Goal: Information Seeking & Learning: Find specific page/section

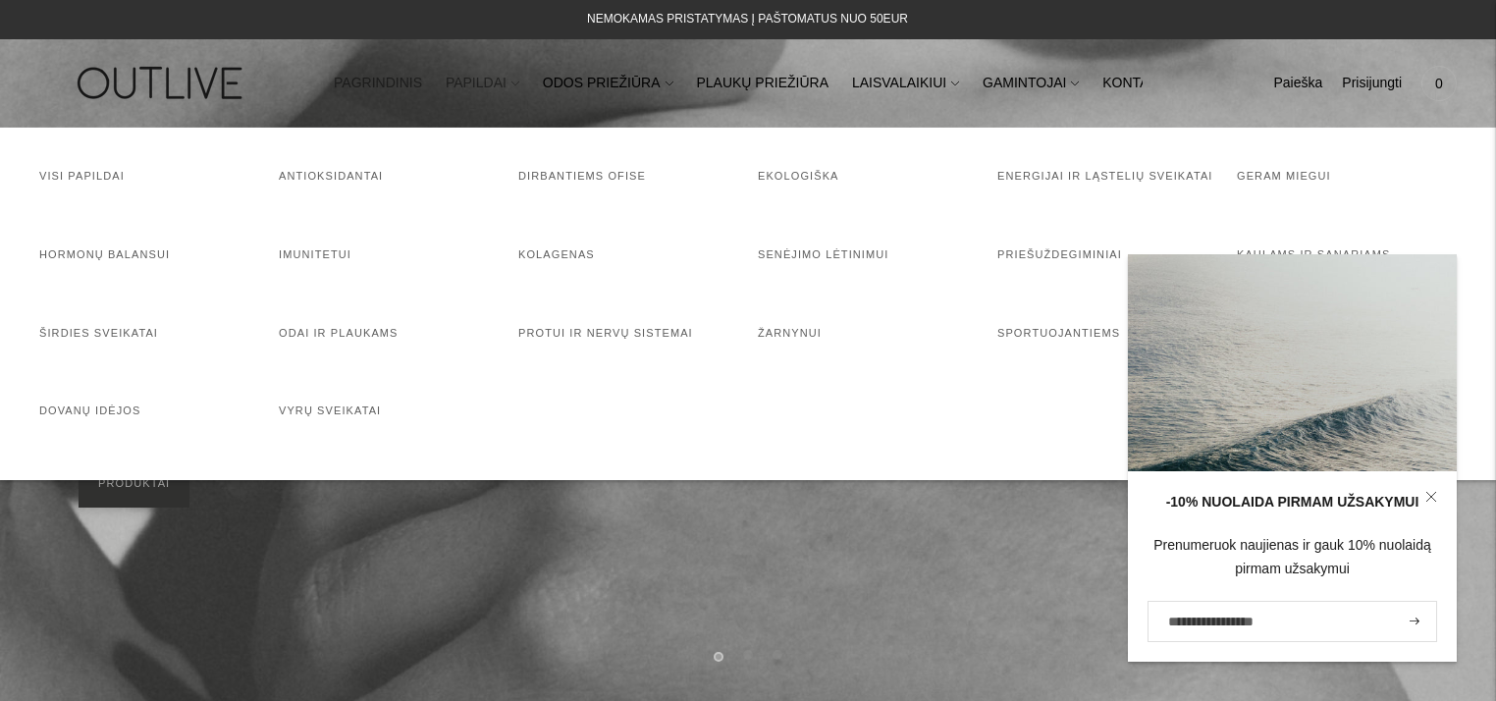
click at [491, 86] on link "PAPILDAI" at bounding box center [483, 83] width 74 height 43
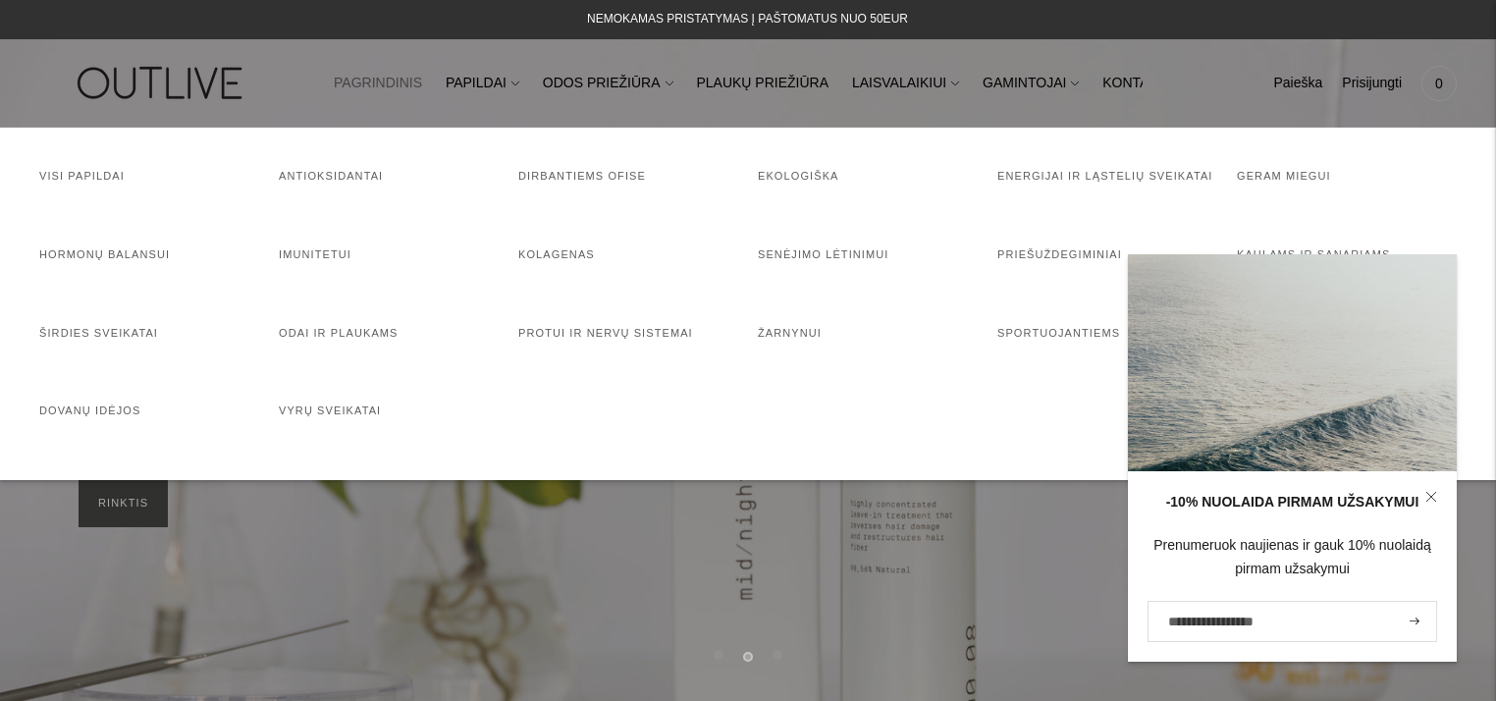
click at [1434, 493] on icon at bounding box center [1430, 496] width 9 height 9
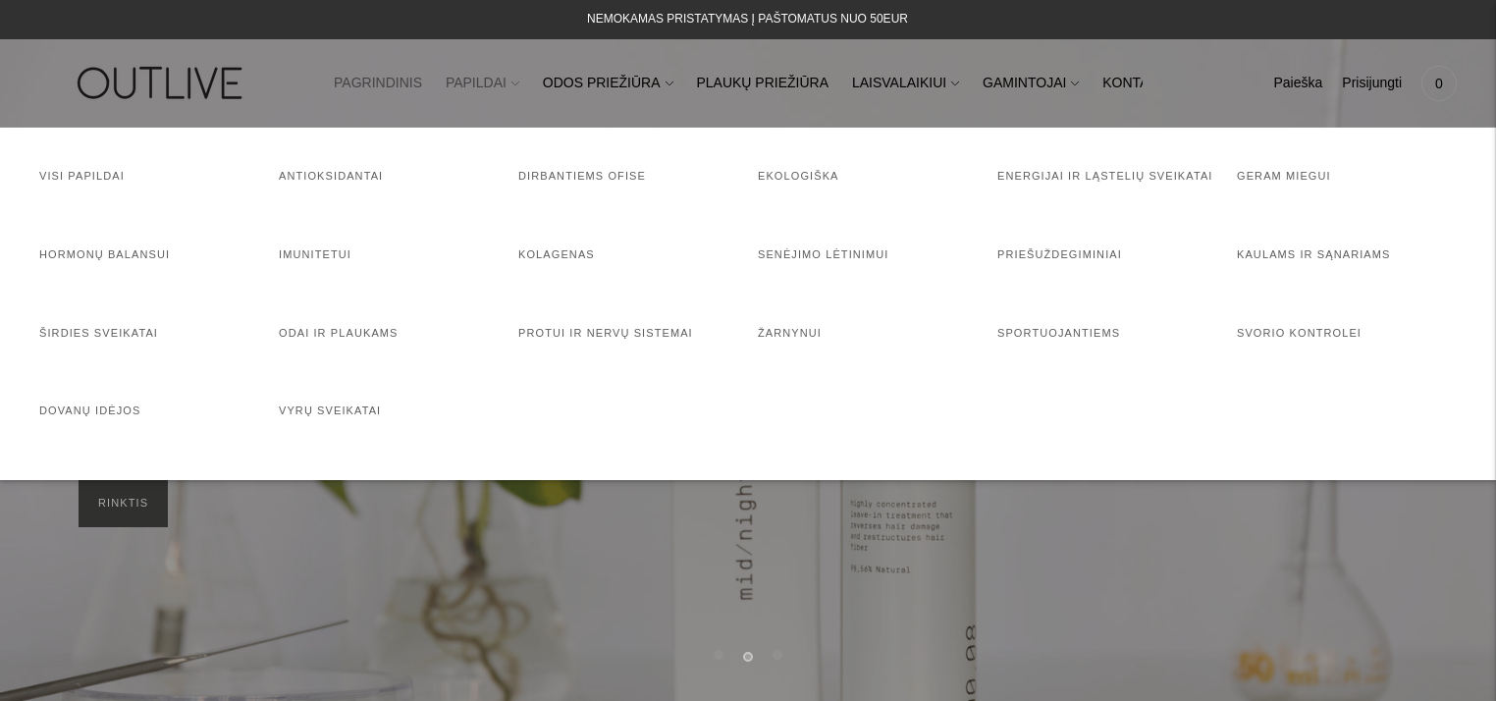
click at [493, 84] on link "PAPILDAI" at bounding box center [483, 83] width 74 height 43
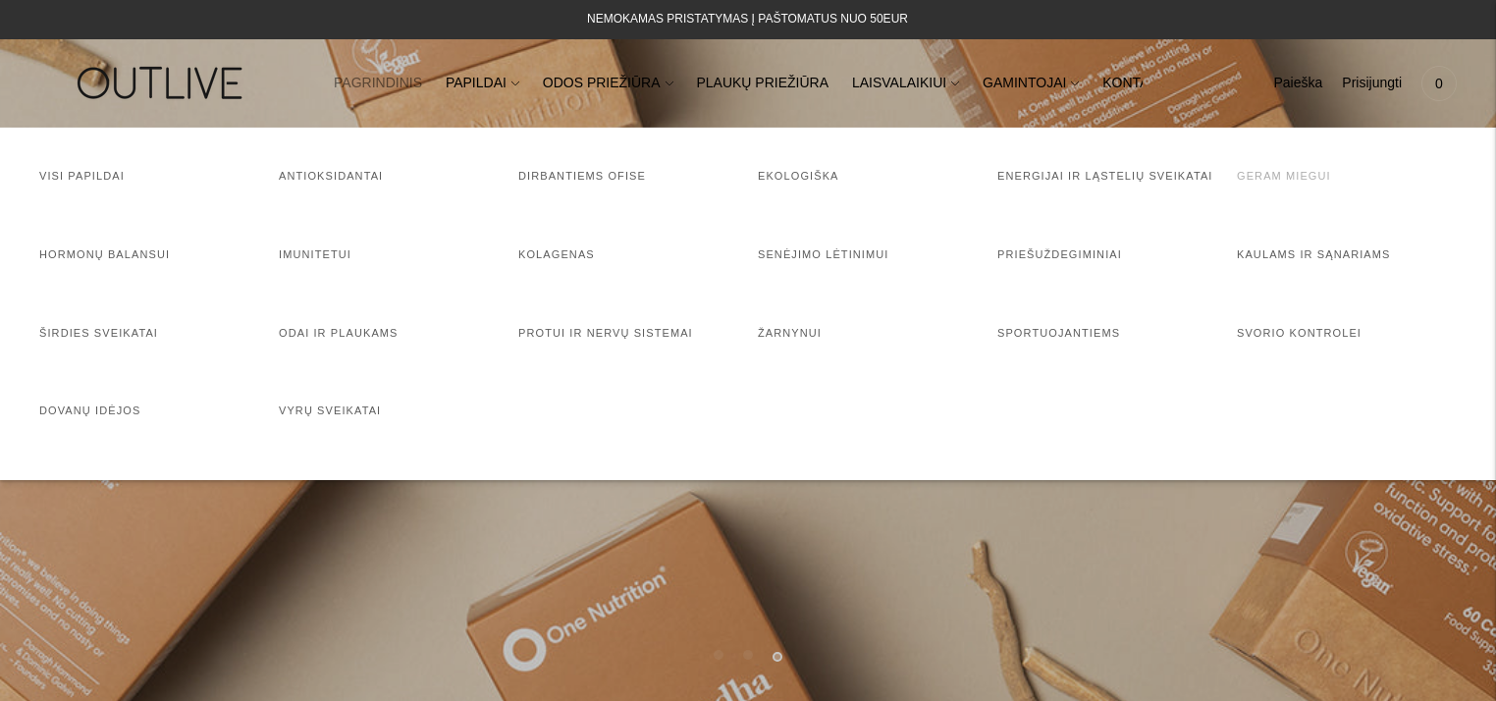
click at [1280, 175] on link "Geram miegui" at bounding box center [1284, 176] width 94 height 12
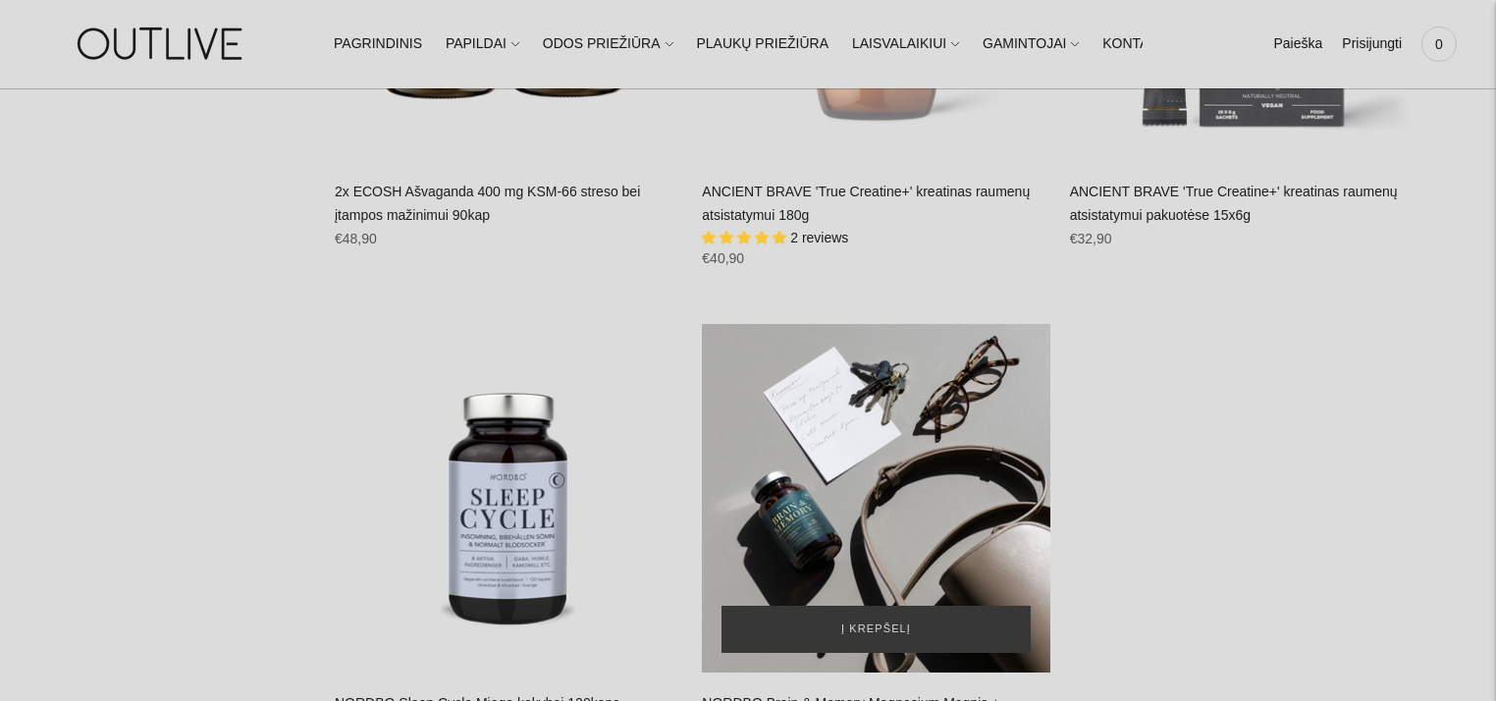
scroll to position [4613, 0]
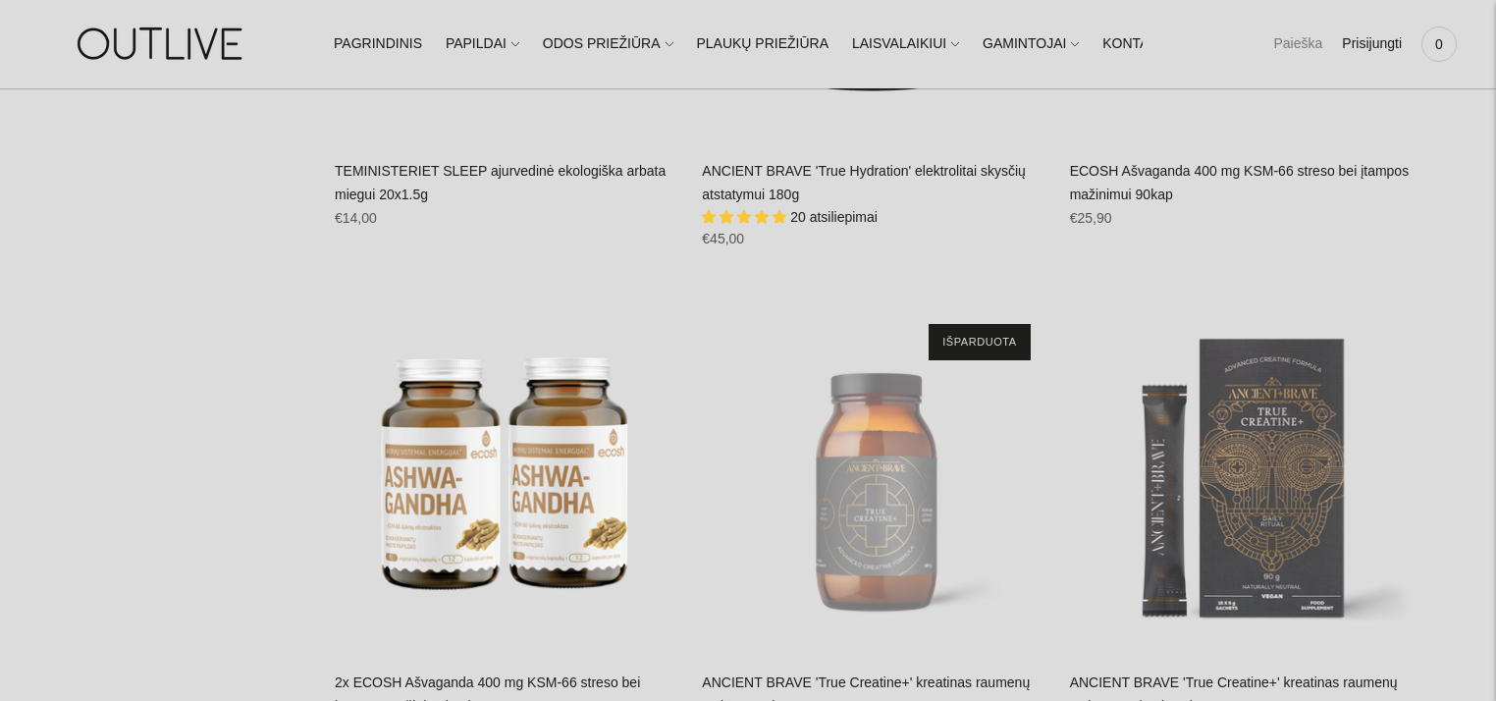
click at [1302, 46] on link "Paieška" at bounding box center [1297, 44] width 49 height 43
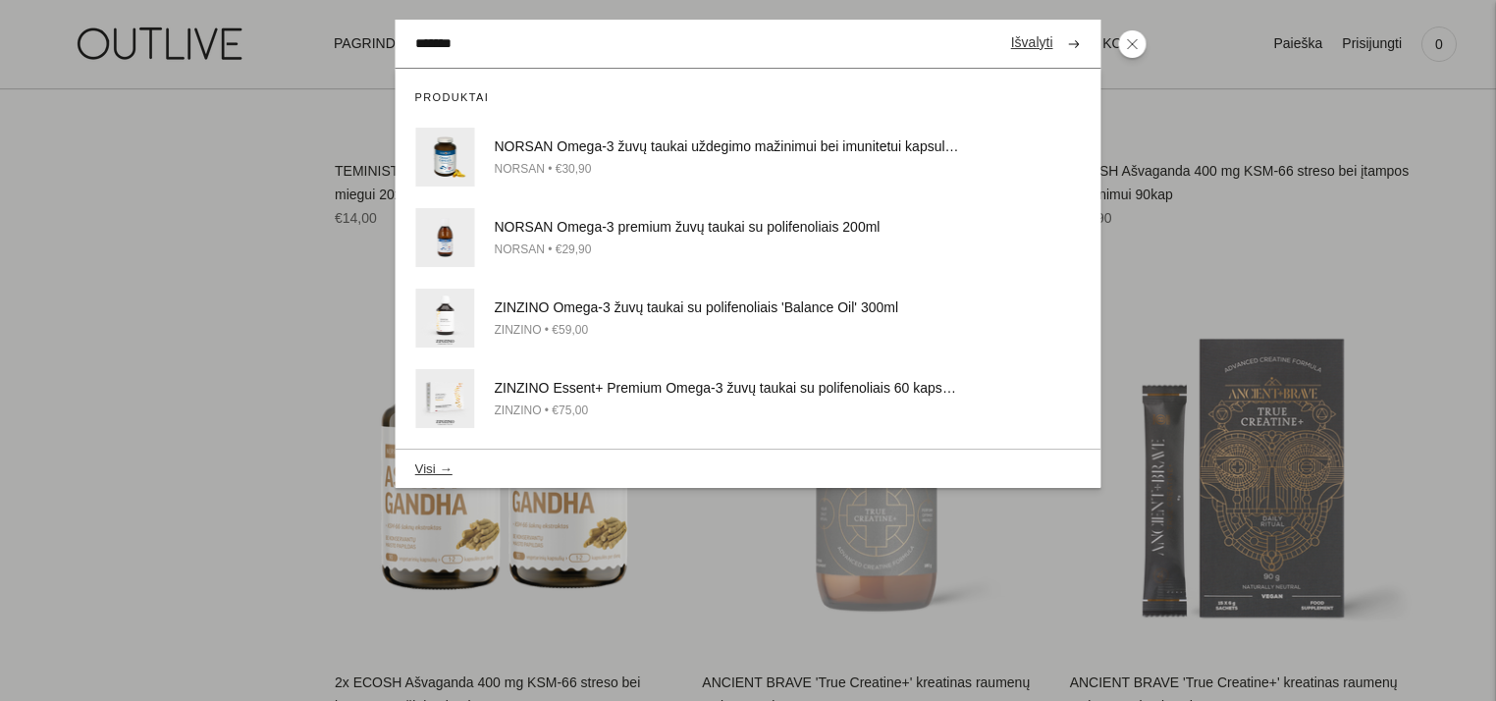
type input "*******"
click at [1057, 25] on button "submit" at bounding box center [1074, 44] width 34 height 38
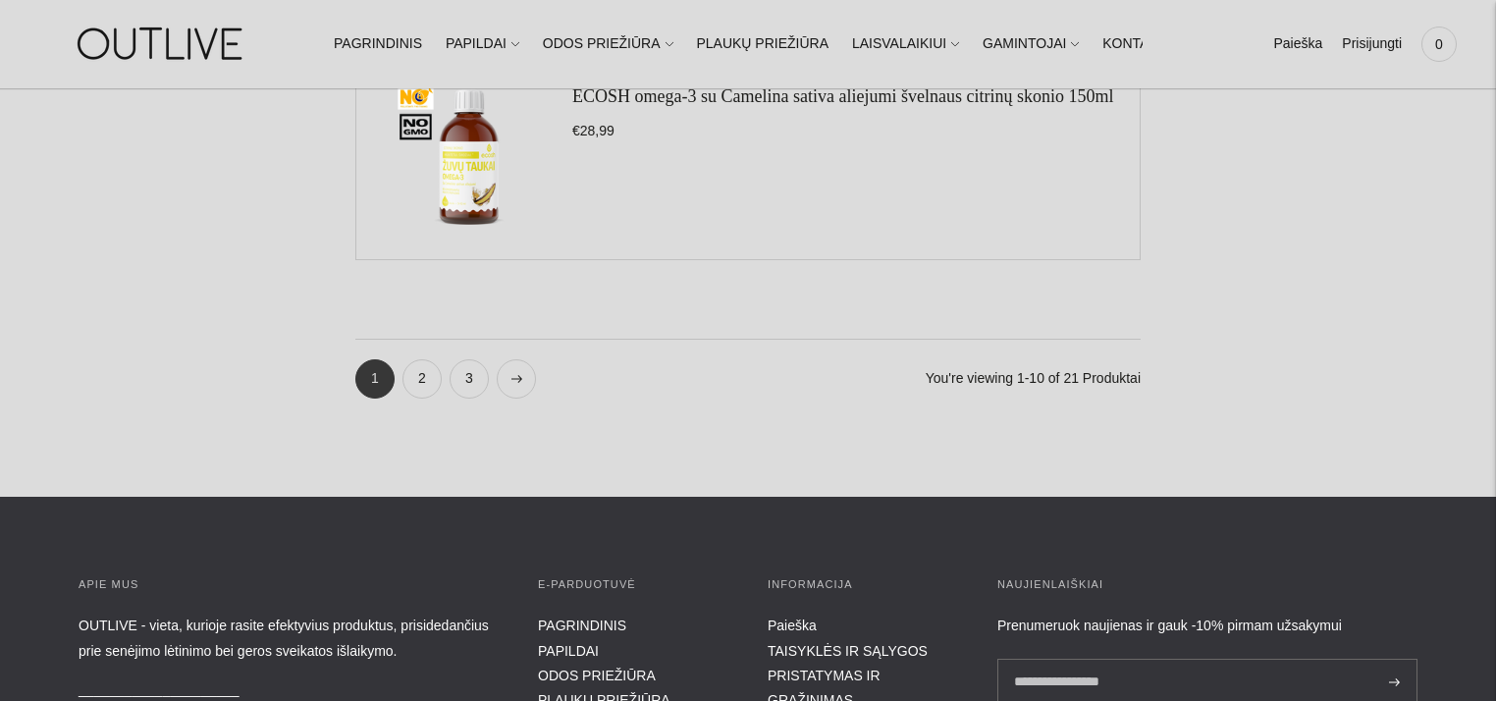
scroll to position [2454, 0]
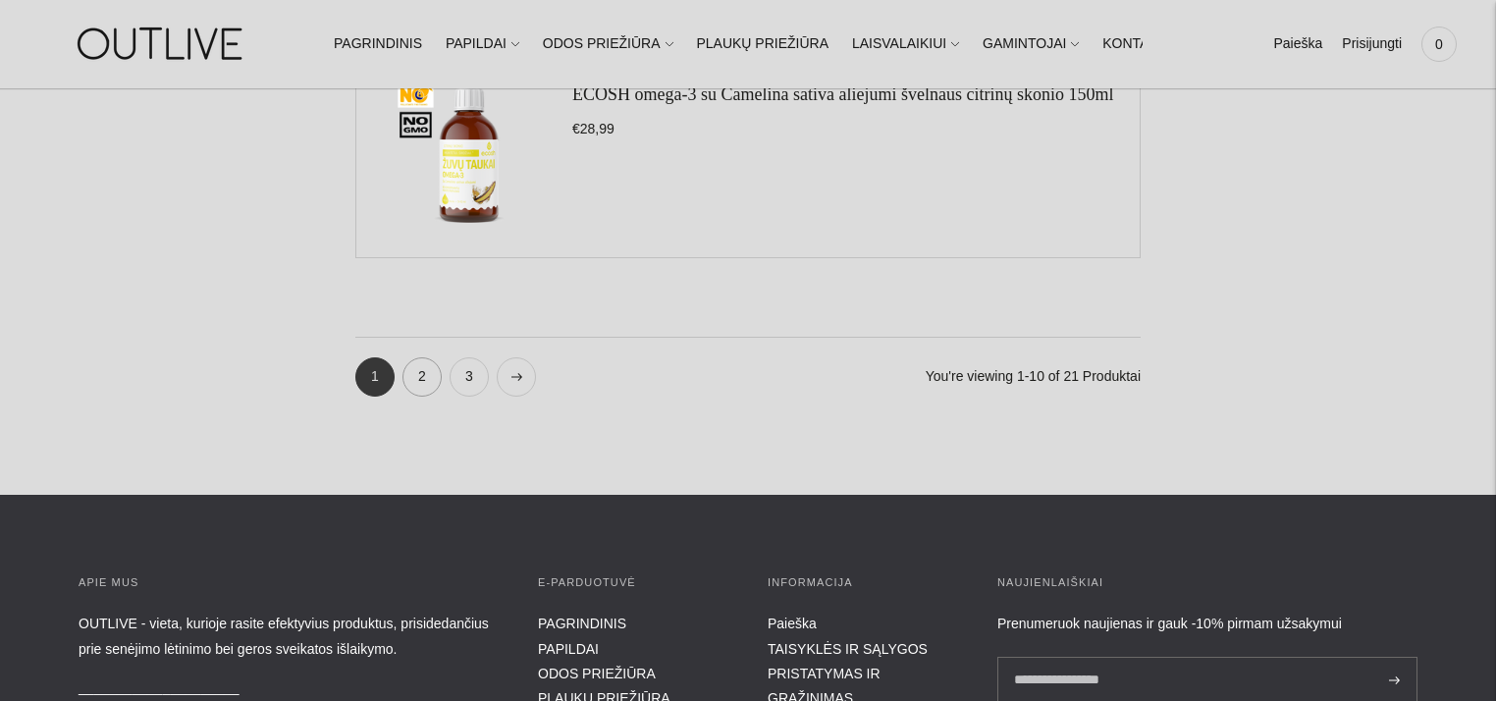
click at [418, 372] on link "2" at bounding box center [421, 376] width 39 height 39
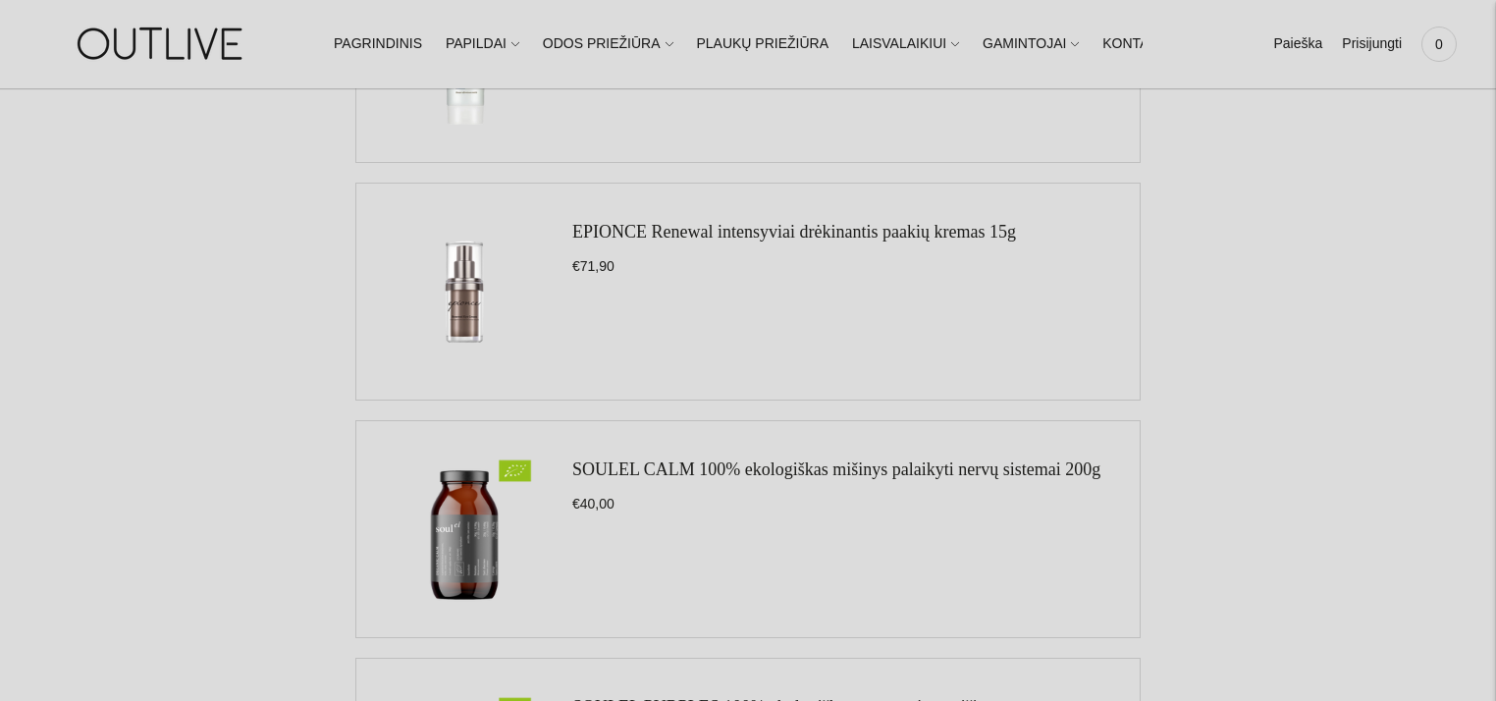
scroll to position [1570, 0]
